Goal: Task Accomplishment & Management: Manage account settings

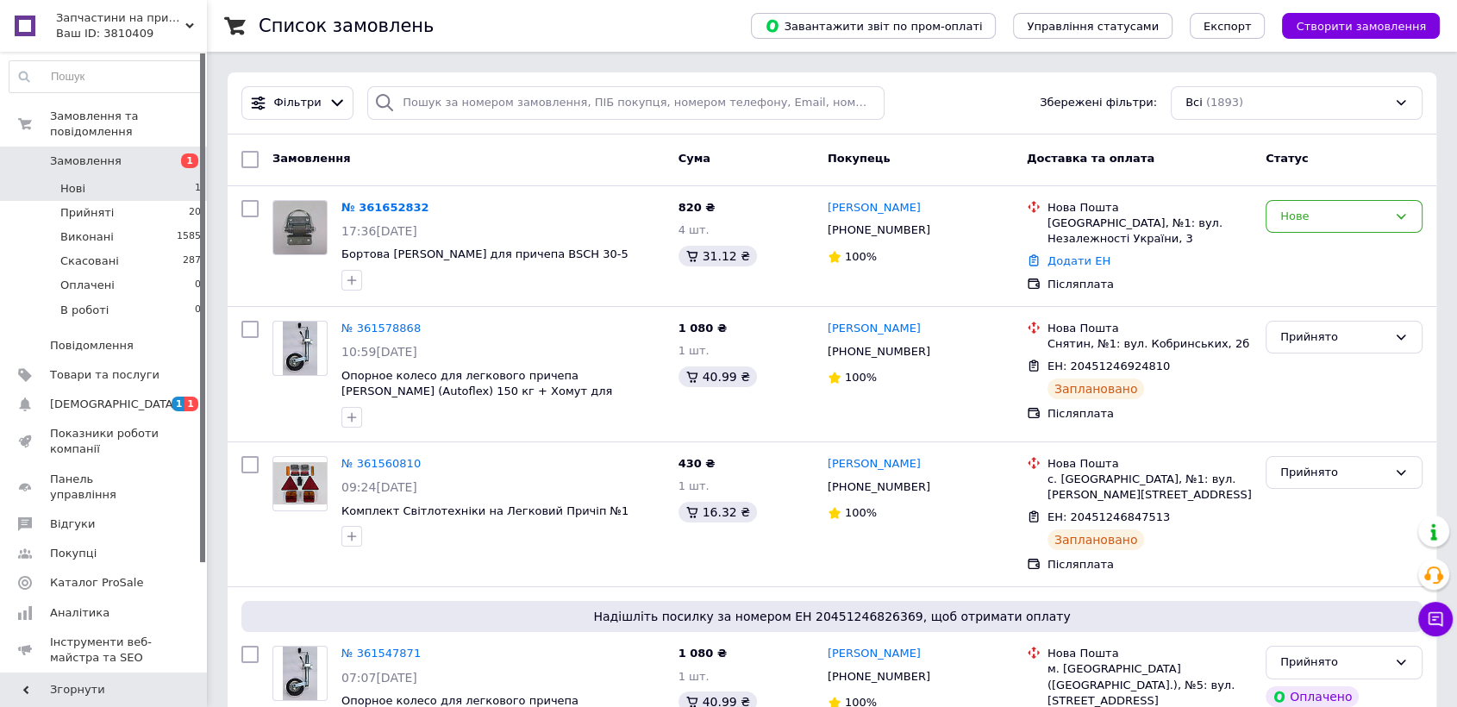
click at [94, 181] on li "Нові 1" at bounding box center [105, 189] width 211 height 24
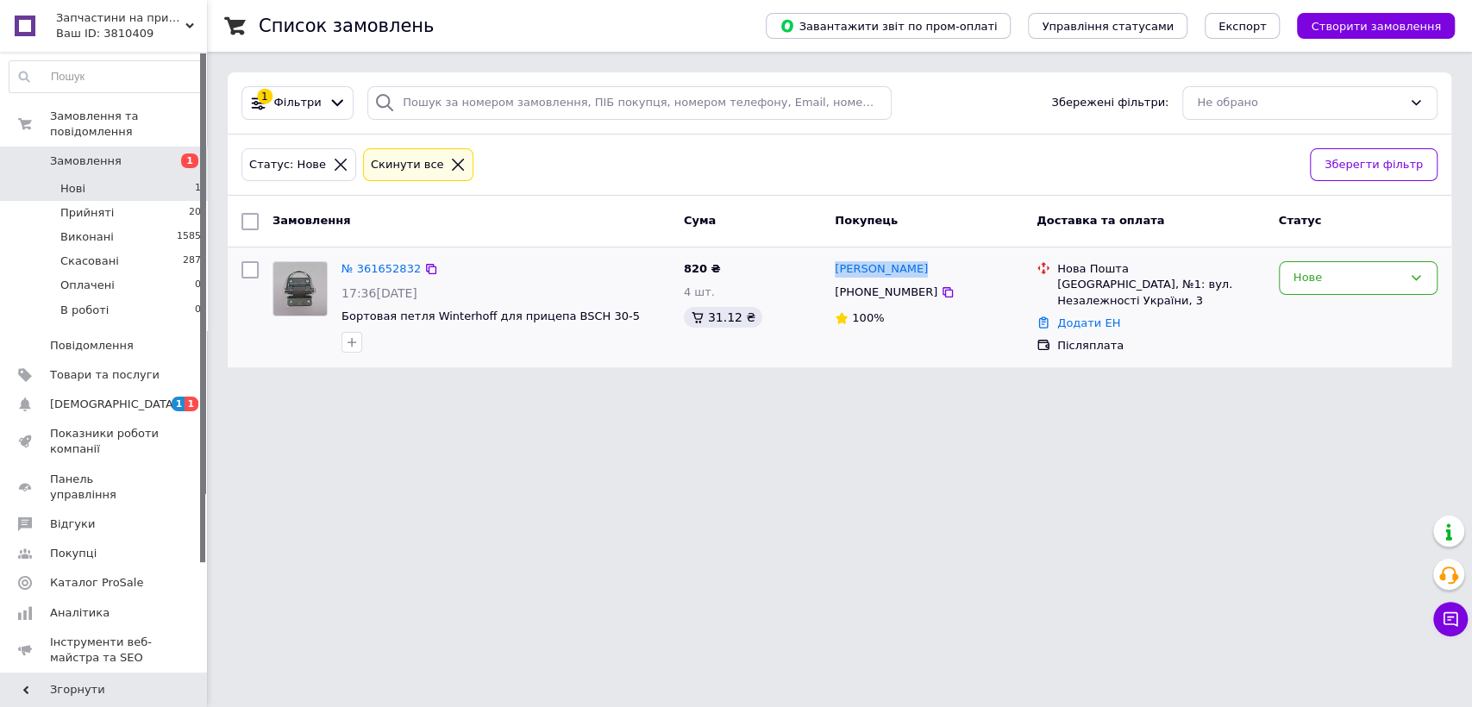
click at [831, 270] on div "Роман Филипов +380678626016 100%" at bounding box center [929, 307] width 202 height 106
copy link "Роман Филипов"
drag, startPoint x: 855, startPoint y: 297, endPoint x: 945, endPoint y: 297, distance: 89.7
click at [945, 297] on div "[PHONE_NUMBER]" at bounding box center [928, 292] width 191 height 19
copy div "0678626016"
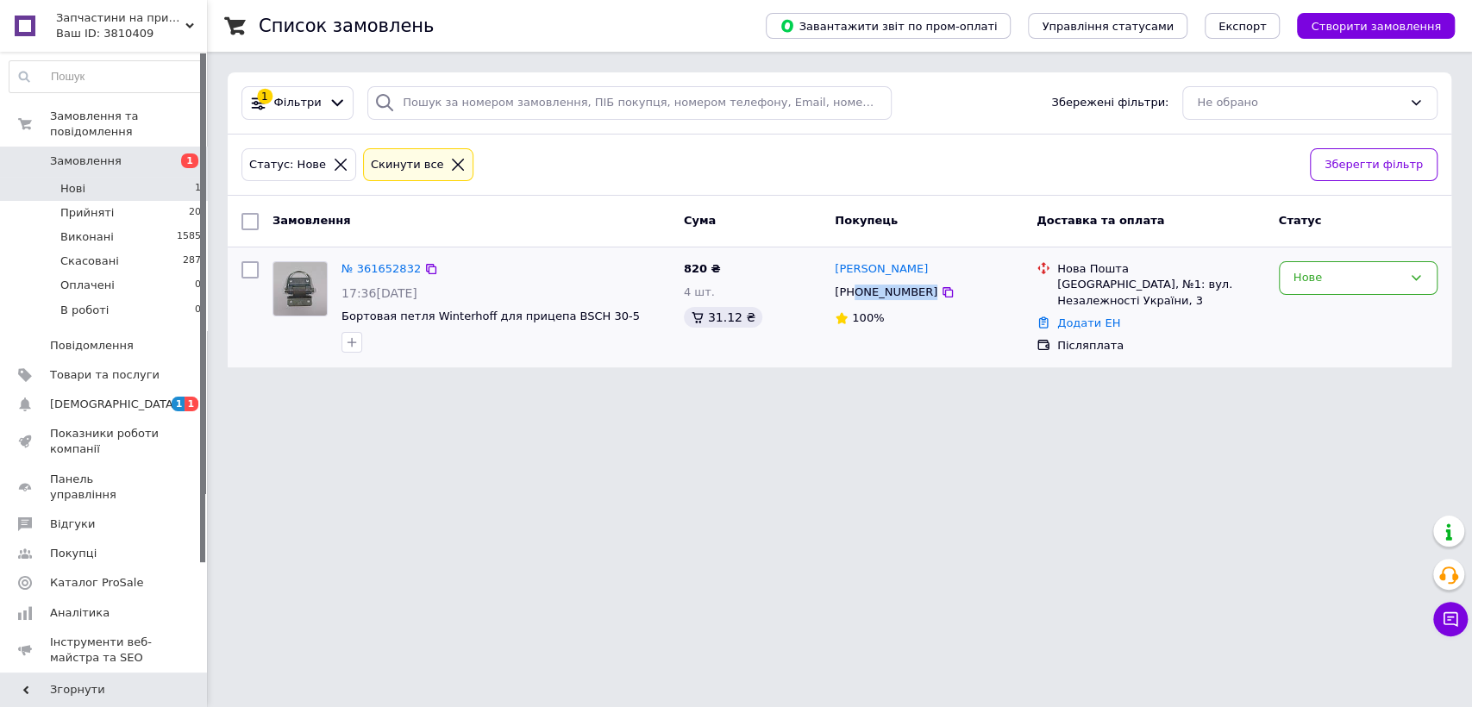
click at [1097, 293] on div "[GEOGRAPHIC_DATA], №1: вул. Незалежності України, 3" at bounding box center [1161, 292] width 208 height 31
copy ul "[GEOGRAPHIC_DATA], №1: вул. Незалежності України, 3"
click at [1341, 276] on div "Нове" at bounding box center [1347, 278] width 109 height 18
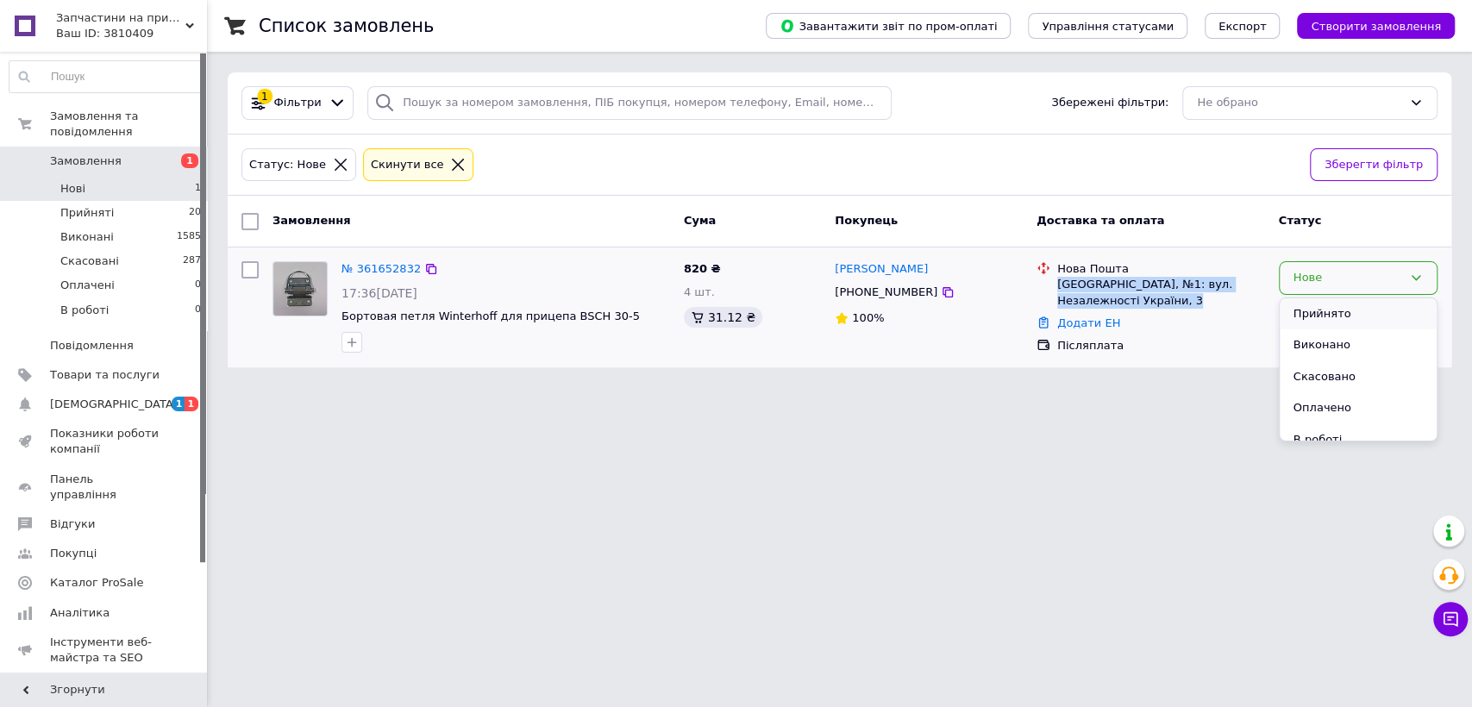
click at [1317, 314] on li "Прийнято" at bounding box center [1357, 314] width 157 height 32
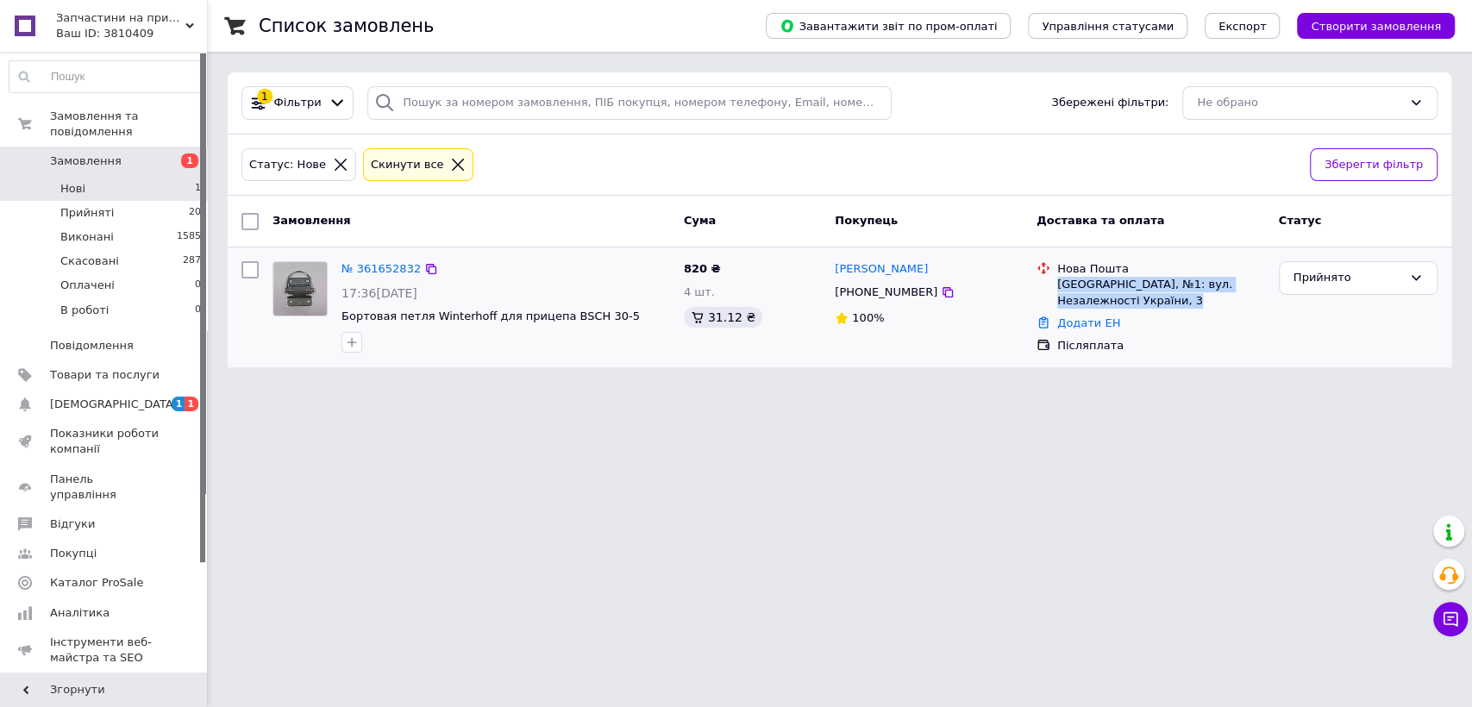
click at [110, 153] on span "Замовлення" at bounding box center [104, 161] width 109 height 16
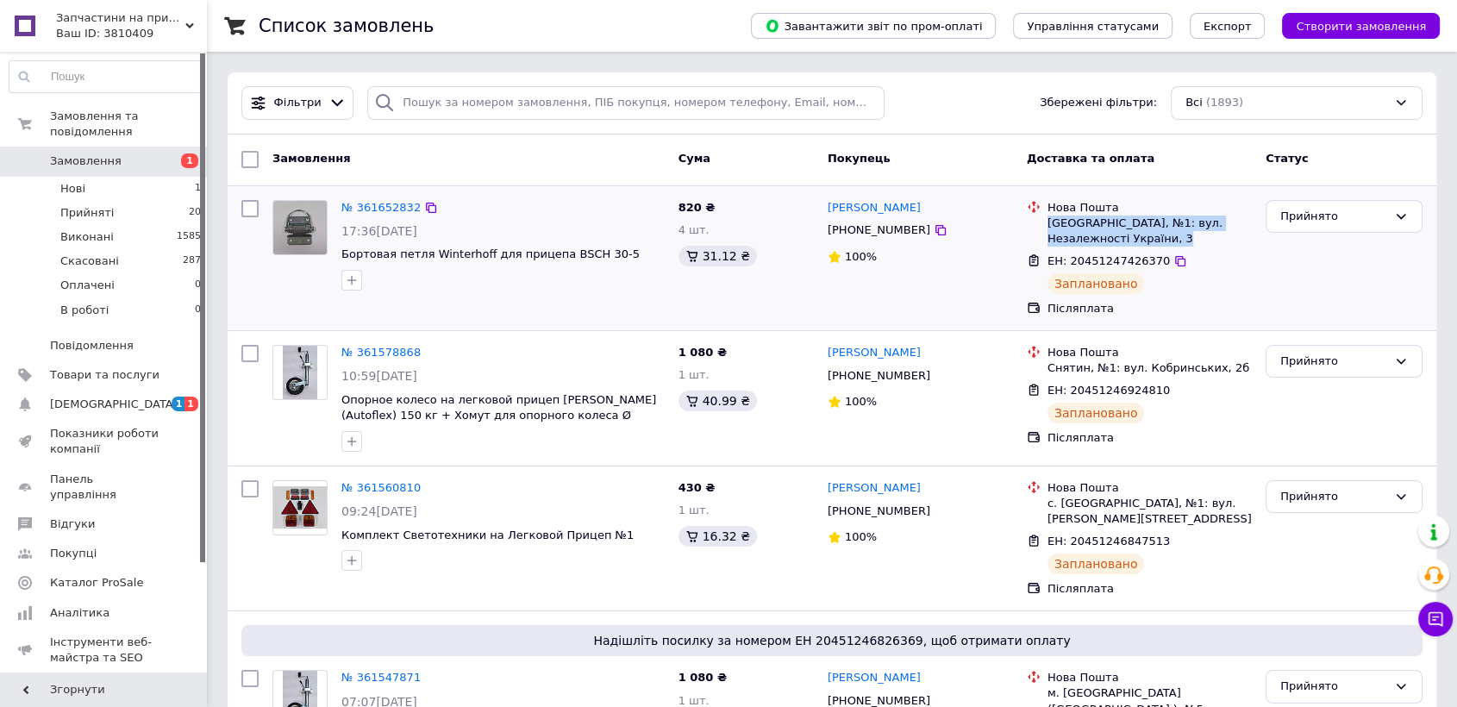
click at [460, 154] on div "Замовлення" at bounding box center [469, 159] width 406 height 31
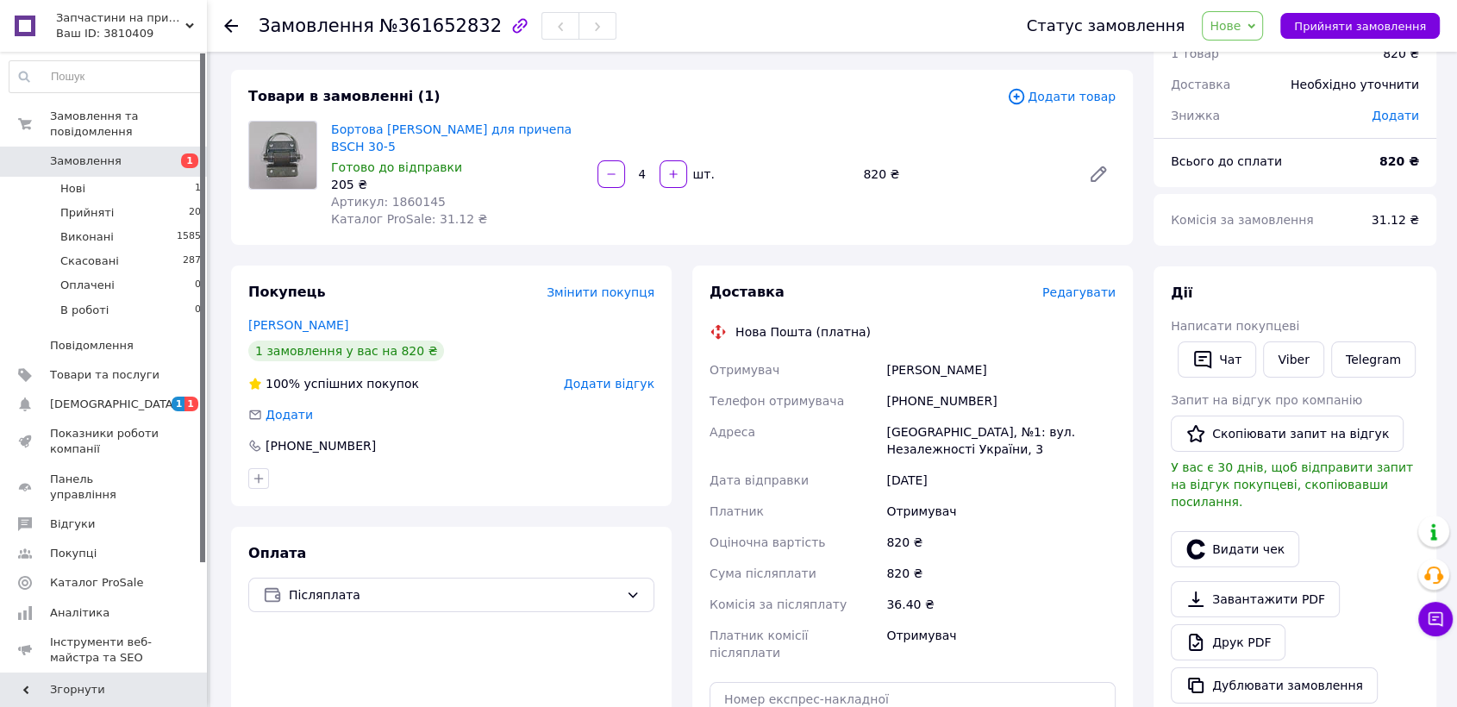
scroll to position [96, 0]
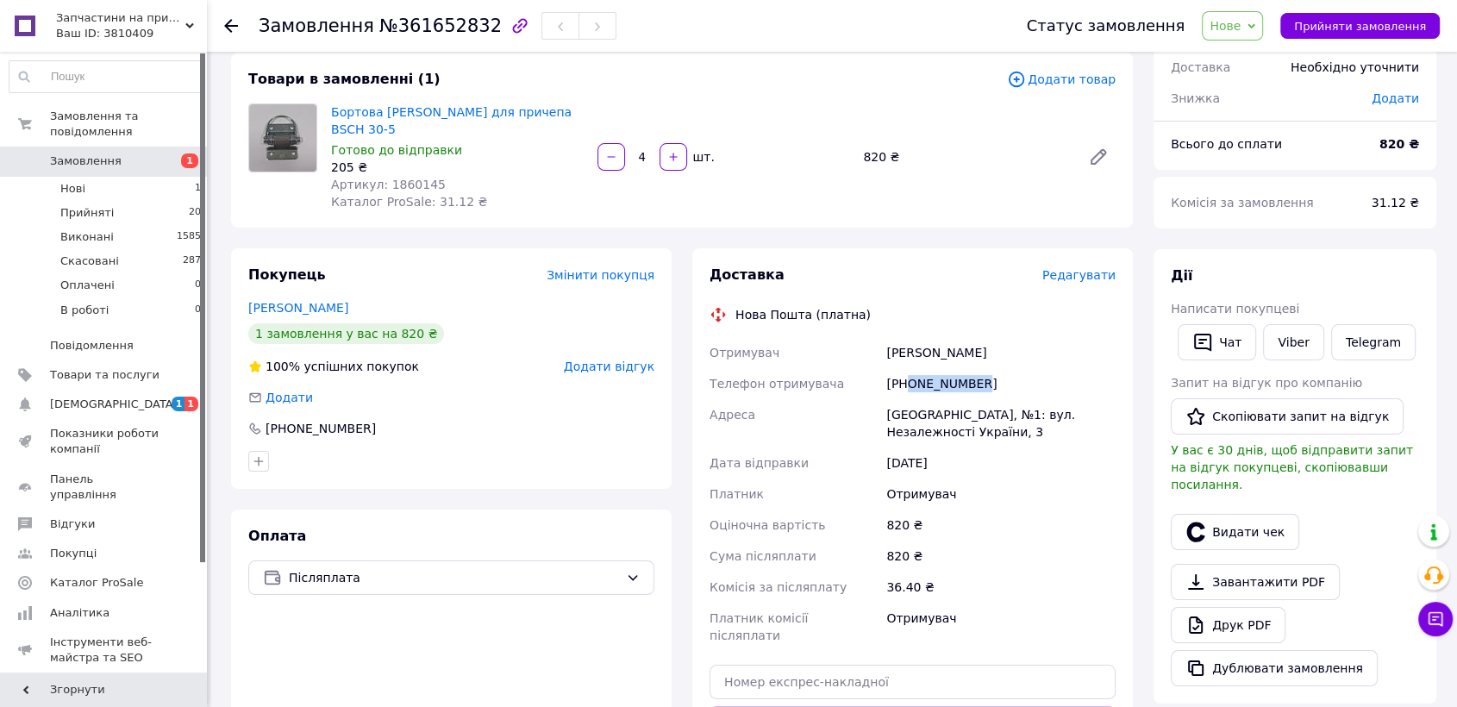
drag, startPoint x: 910, startPoint y: 381, endPoint x: 1028, endPoint y: 380, distance: 118.1
click at [1028, 380] on div "+380678626016" at bounding box center [1001, 383] width 236 height 31
copy div "0678626016"
click at [487, 645] on div "Оплата Післяплата" at bounding box center [451, 671] width 441 height 325
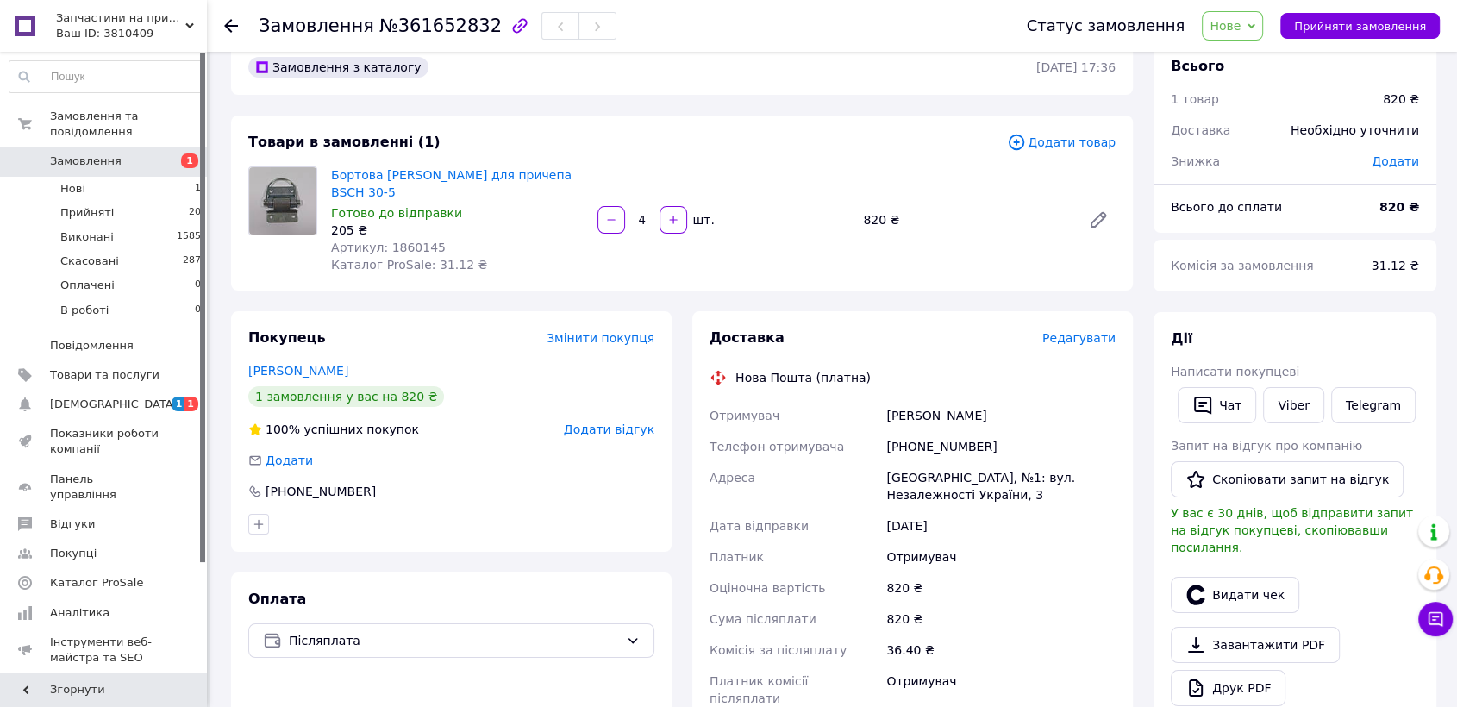
scroll to position [0, 0]
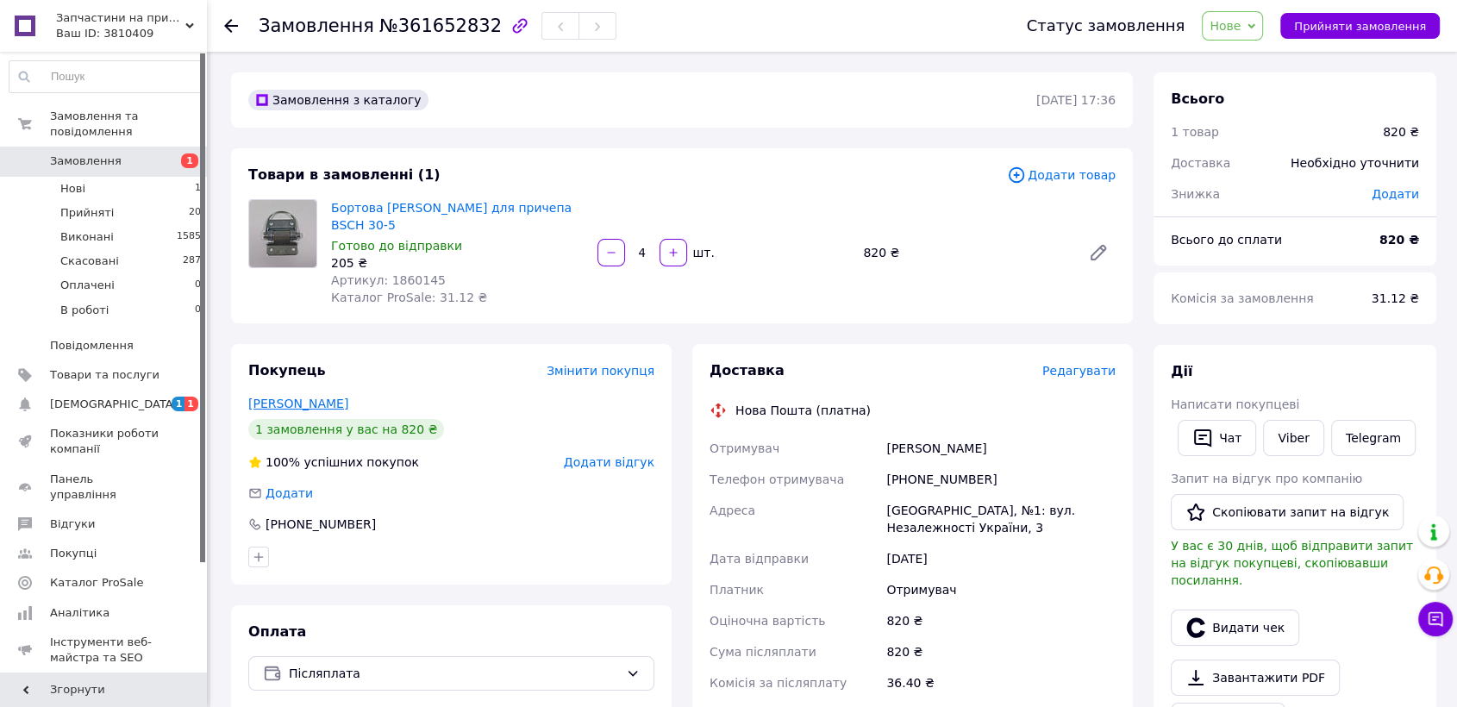
click at [270, 408] on link "Филипов Роман" at bounding box center [298, 404] width 100 height 14
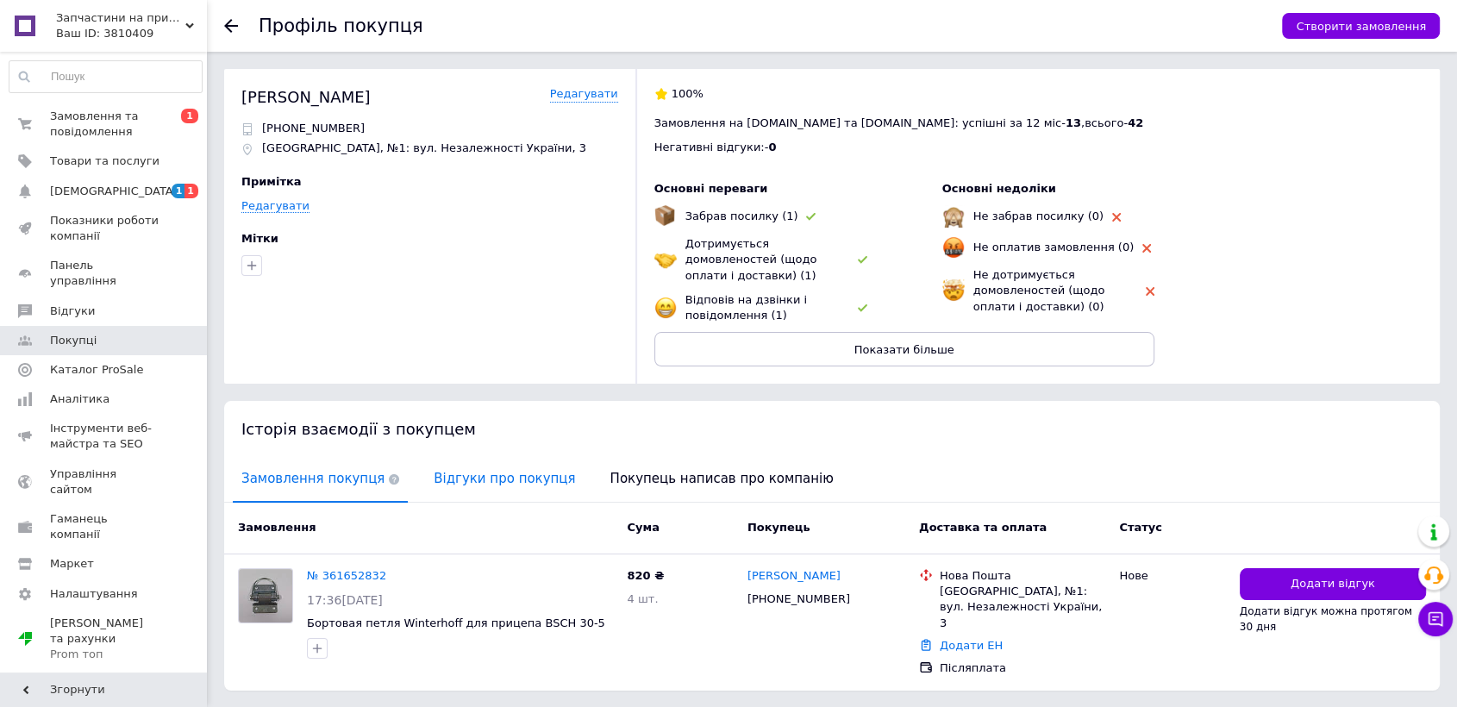
click at [497, 464] on span "Відгуки про покупця" at bounding box center [504, 479] width 159 height 44
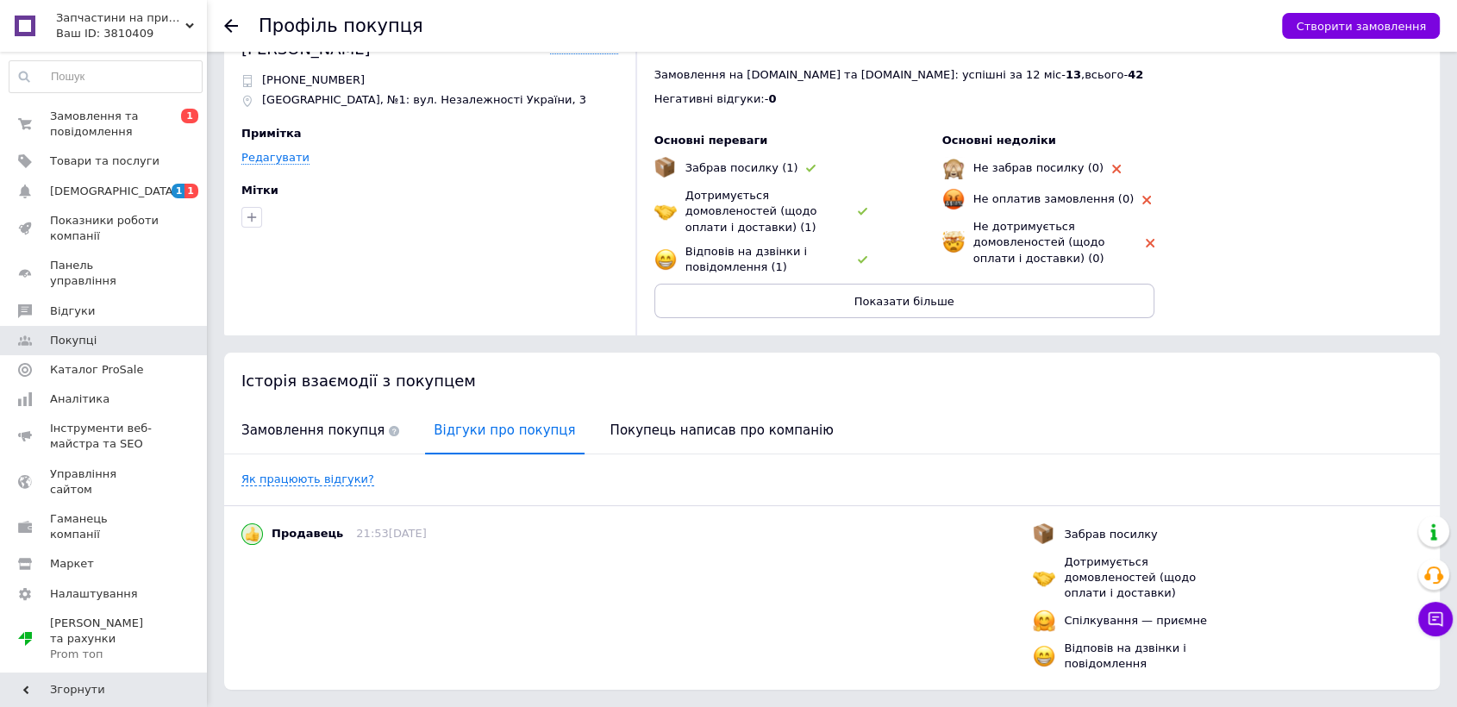
scroll to position [75, 0]
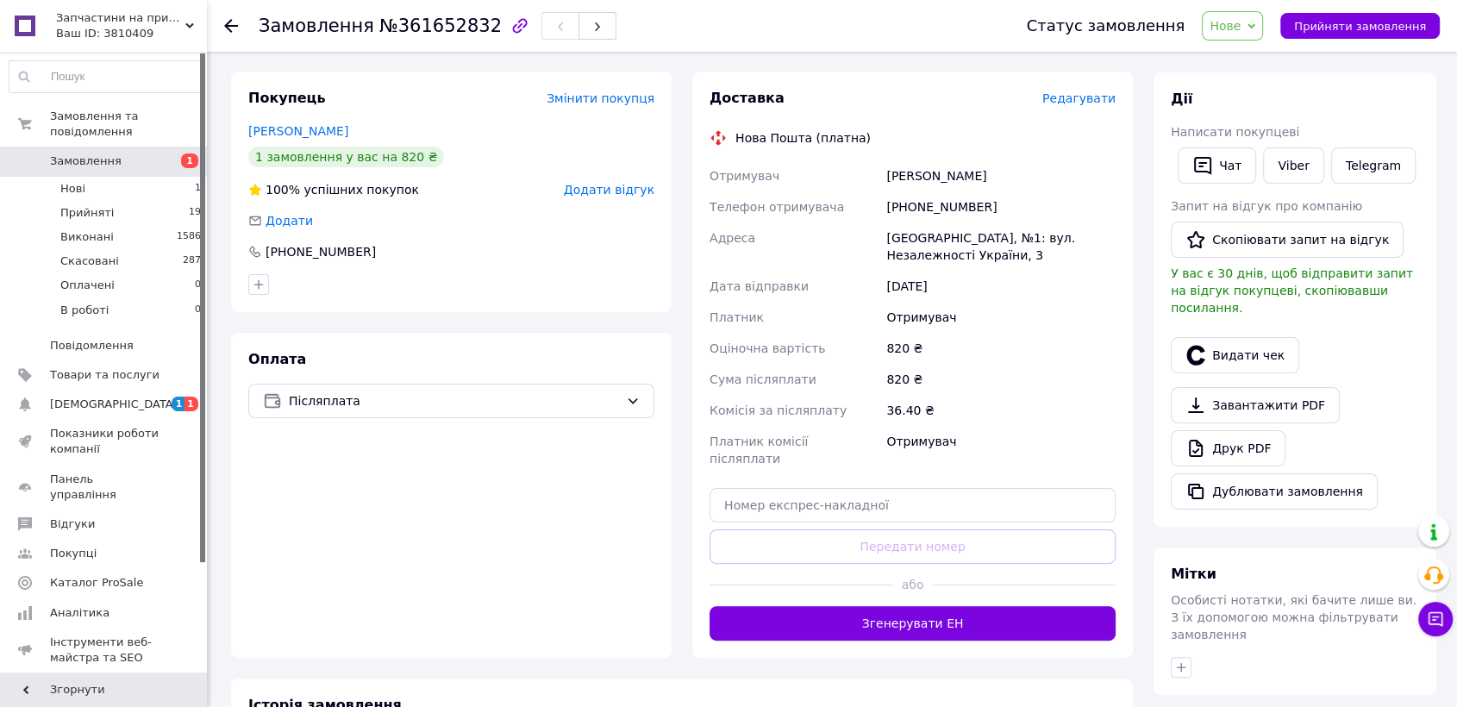
scroll to position [494, 0]
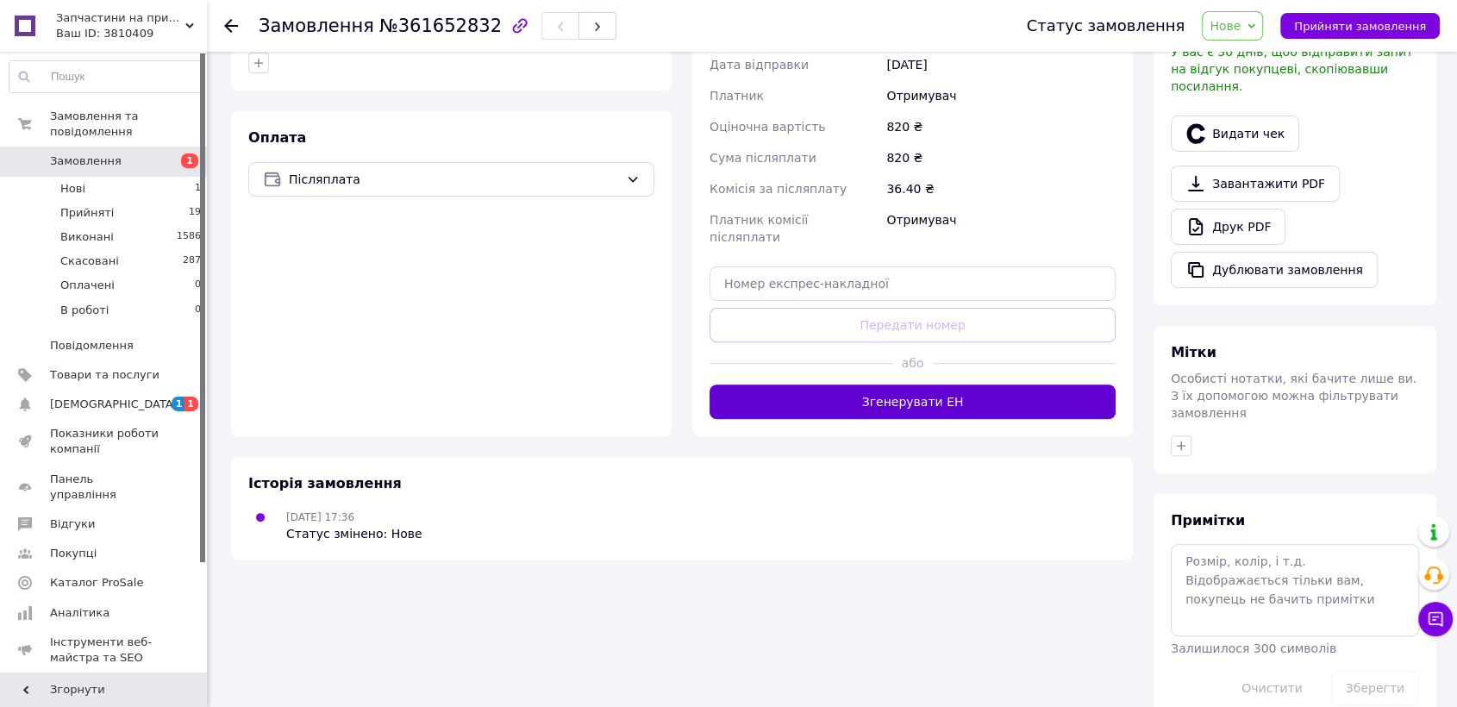
click at [953, 386] on button "Згенерувати ЕН" at bounding box center [912, 401] width 406 height 34
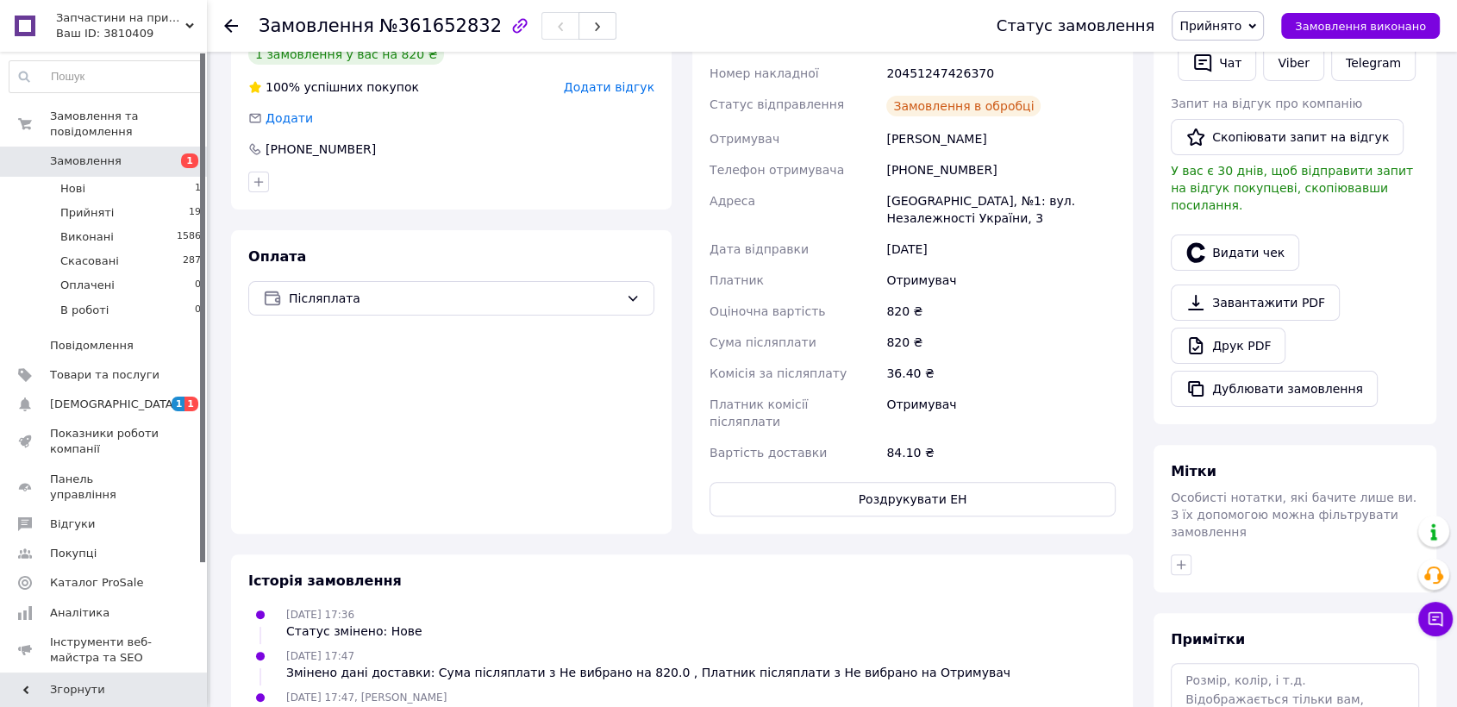
scroll to position [207, 0]
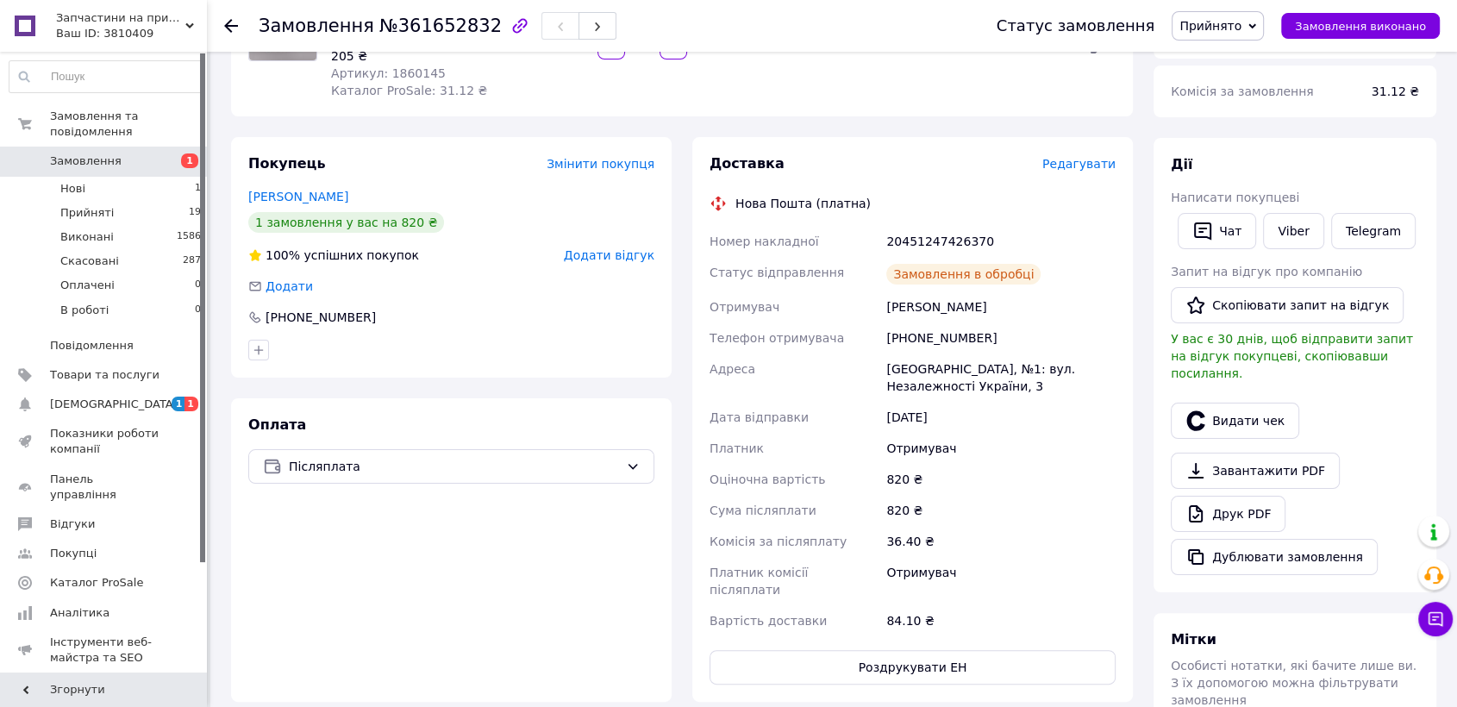
click at [934, 232] on div "20451247426370" at bounding box center [1001, 241] width 236 height 31
copy div "20451247426370"
